Goal: Information Seeking & Learning: Understand process/instructions

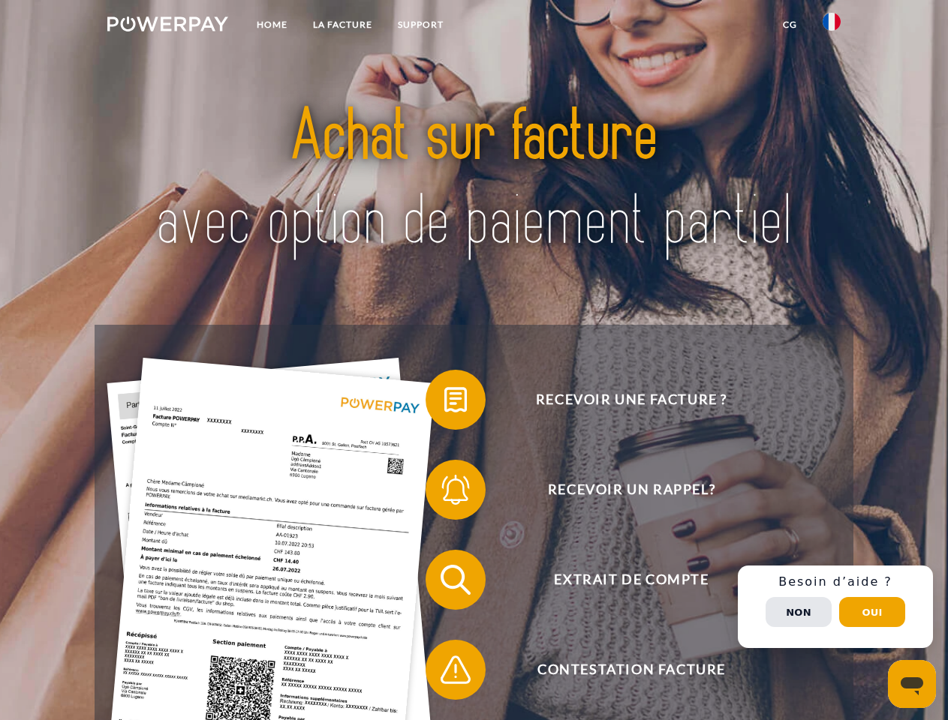
click at [167, 26] on img at bounding box center [167, 24] width 121 height 15
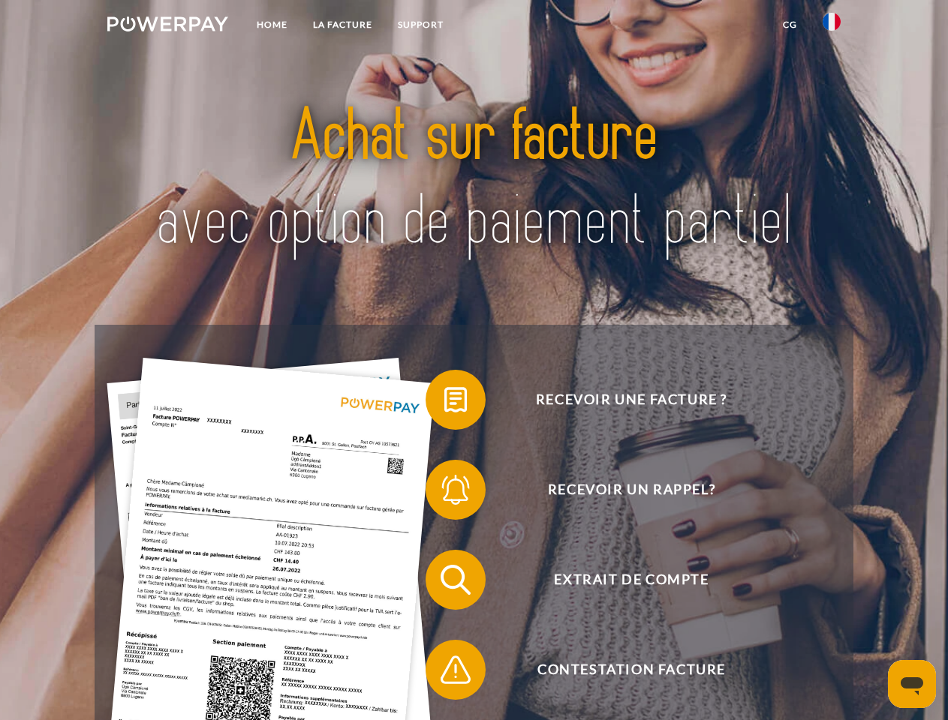
click at [832, 26] on img at bounding box center [832, 22] width 18 height 18
click at [789, 25] on link "CG" at bounding box center [790, 24] width 40 height 27
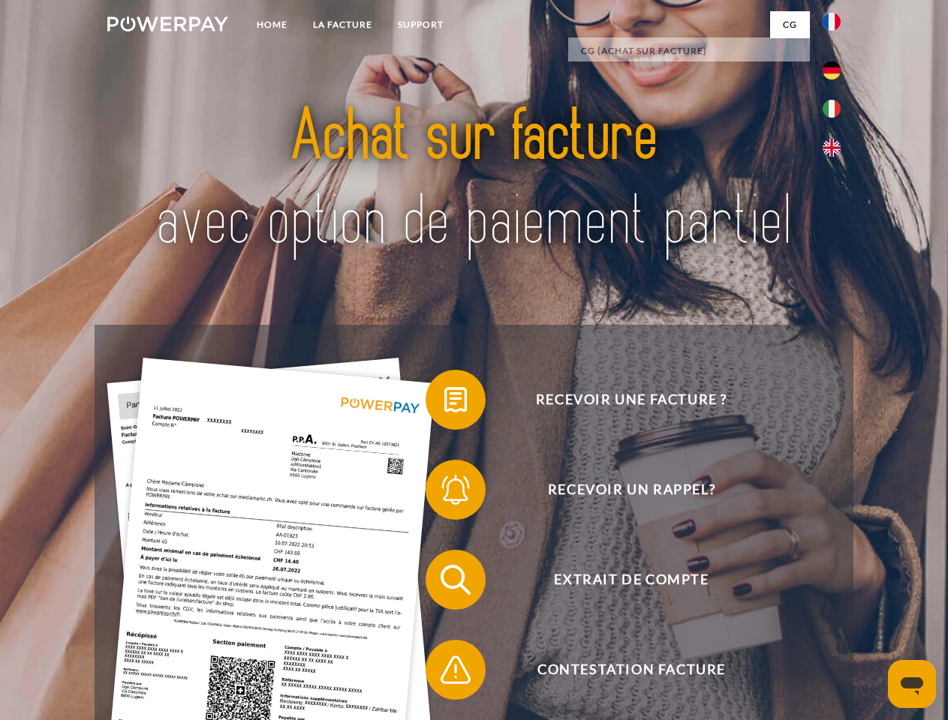
click at [444, 403] on span at bounding box center [432, 399] width 75 height 75
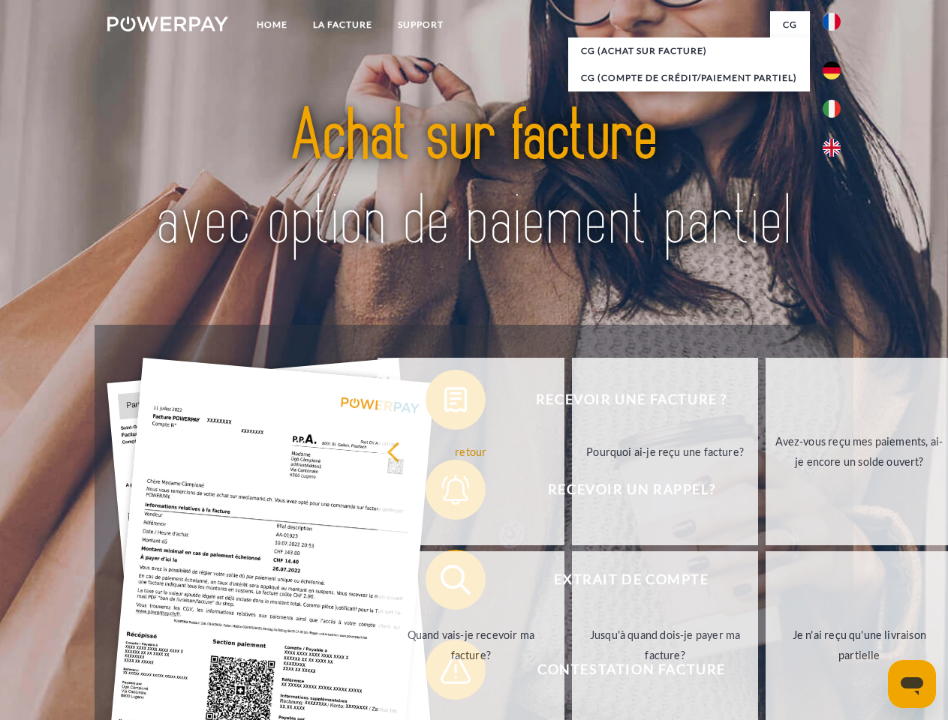
click at [444, 493] on div "Recevoir une facture ? Recevoir un rappel? Extrait de compte retour" at bounding box center [474, 625] width 758 height 600
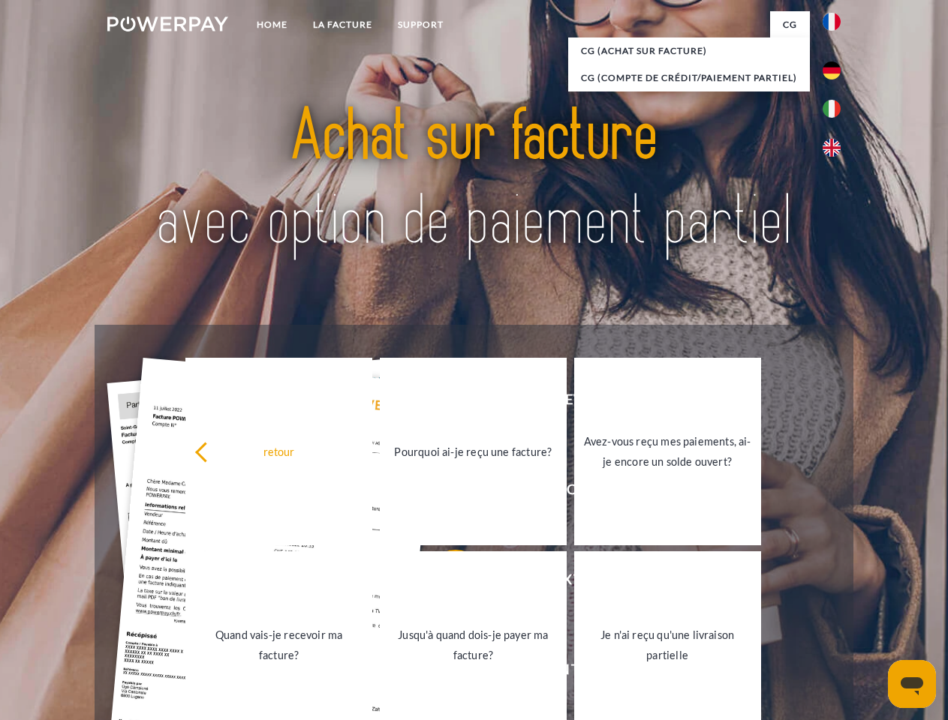
click at [444, 583] on link "Jusqu'à quand dois-je payer ma facture?" at bounding box center [473, 646] width 187 height 188
click at [444, 673] on span at bounding box center [432, 670] width 75 height 75
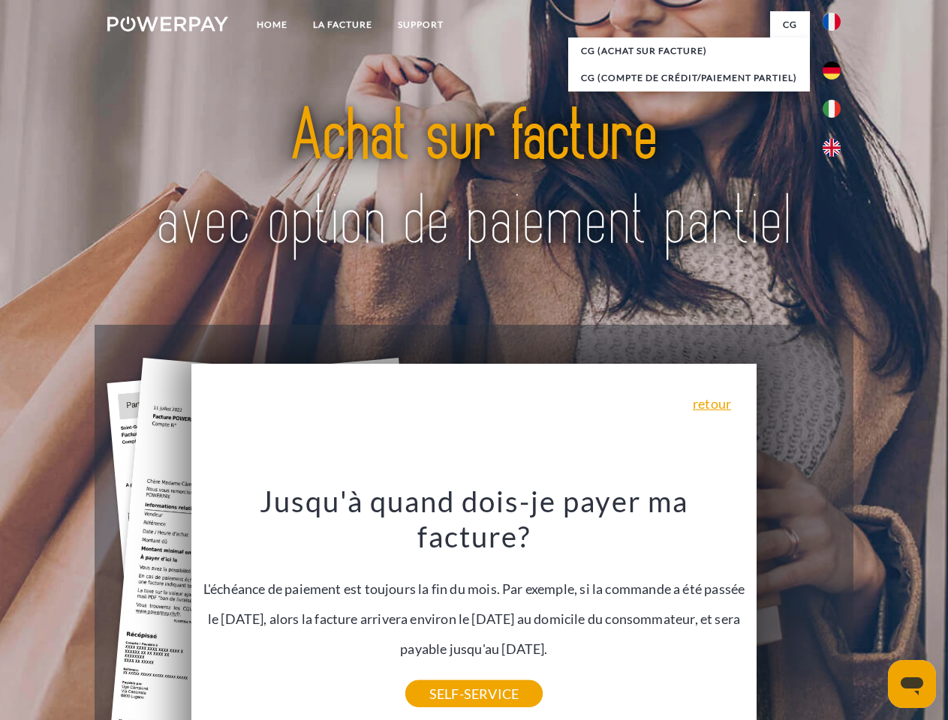
click at [835, 607] on div "Recevoir une facture ? Recevoir un rappel? Extrait de compte retour" at bounding box center [474, 625] width 758 height 600
click at [798, 610] on span "Extrait de compte" at bounding box center [631, 580] width 368 height 60
click at [872, 612] on header "Home LA FACTURE Support" at bounding box center [474, 518] width 948 height 1036
